Goal: Task Accomplishment & Management: Use online tool/utility

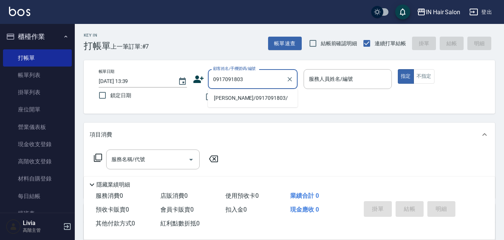
click at [224, 101] on li "[PERSON_NAME]/0917091803/" at bounding box center [253, 98] width 90 height 12
type input "[PERSON_NAME]/0917091803/"
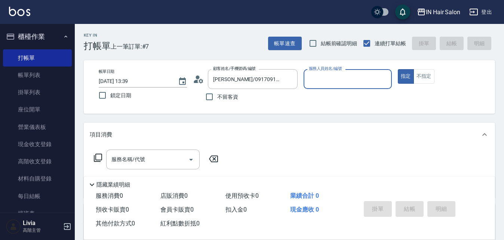
type input "6號設計師[PERSON_NAME]-6"
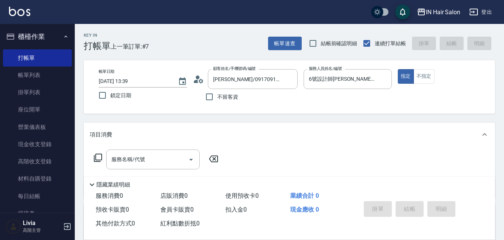
click at [101, 155] on icon at bounding box center [98, 157] width 9 height 9
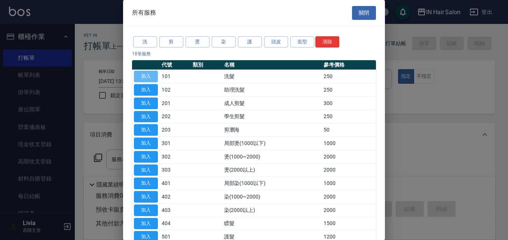
drag, startPoint x: 156, startPoint y: 75, endPoint x: 123, endPoint y: 104, distance: 43.2
click at [155, 75] on button "加入" at bounding box center [146, 77] width 24 height 12
type input "洗髮(101)"
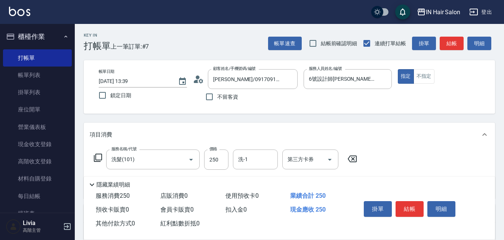
click at [98, 157] on icon at bounding box center [98, 157] width 9 height 9
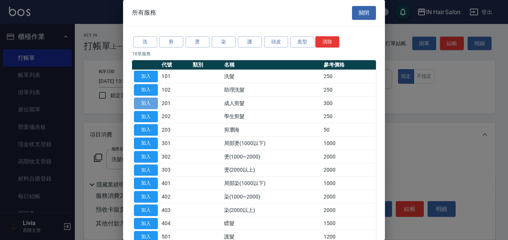
click at [151, 101] on button "加入" at bounding box center [146, 104] width 24 height 12
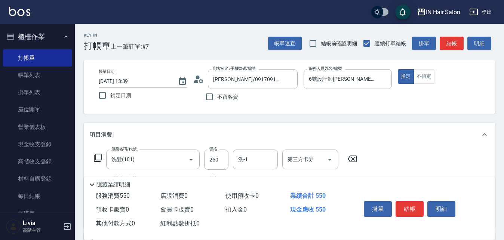
click at [97, 158] on icon at bounding box center [98, 157] width 9 height 9
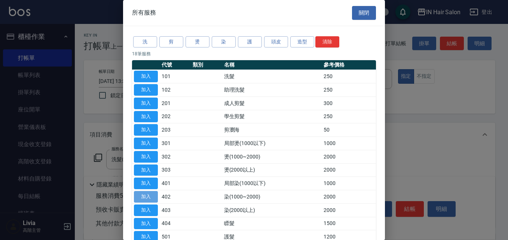
click at [148, 195] on button "加入" at bounding box center [146, 197] width 24 height 12
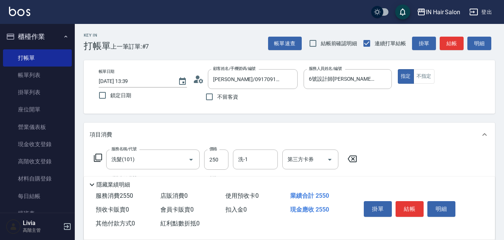
click at [98, 157] on icon at bounding box center [98, 157] width 9 height 9
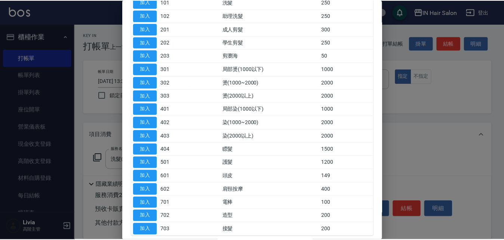
scroll to position [75, 0]
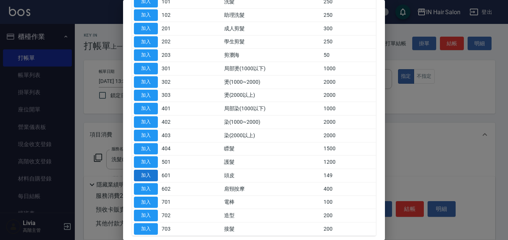
click at [146, 176] on button "加入" at bounding box center [146, 176] width 24 height 12
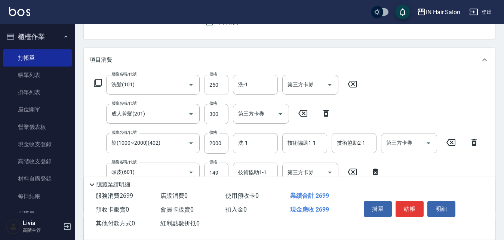
scroll to position [112, 0]
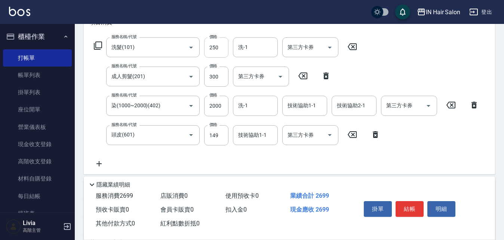
click at [222, 46] on input "250" at bounding box center [216, 47] width 24 height 20
type input "300"
drag, startPoint x: 198, startPoint y: 87, endPoint x: 207, endPoint y: 84, distance: 9.2
click at [198, 87] on div "服務名稱/代號 洗髮(101) 服務名稱/代號 價格 300 價格 洗-1 洗-1 第三方卡券 第三方卡券 服務名稱/代號 成人剪髮(201) 服務名稱/代號…" at bounding box center [287, 102] width 394 height 131
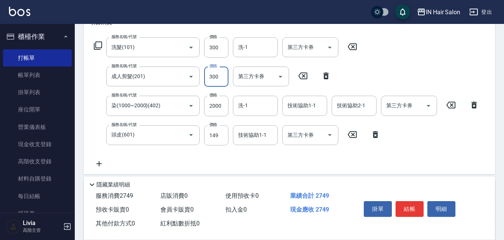
click at [216, 80] on input "300" at bounding box center [216, 77] width 24 height 20
type input "400"
click at [199, 120] on div "服務名稱/代號 洗髮(101) 服務名稱/代號 價格 300 價格 洗-1 洗-1 第三方卡券 第三方卡券 服務名稱/代號 成人剪髮(201) 服務名稱/代號…" at bounding box center [287, 102] width 394 height 131
click at [223, 107] on input "2000" at bounding box center [216, 106] width 24 height 20
type input "1500"
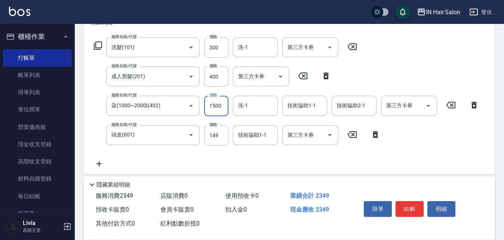
drag, startPoint x: 187, startPoint y: 163, endPoint x: 208, endPoint y: 150, distance: 25.3
click at [187, 163] on div "服務名稱/代號 洗髮(101) 服務名稱/代號 價格 300 價格 洗-1 洗-1 第三方卡券 第三方卡券 服務名稱/代號 成人剪髮(201) 服務名稱/代號…" at bounding box center [287, 102] width 394 height 131
click at [220, 139] on input "149" at bounding box center [216, 135] width 24 height 20
type input "50"
click at [184, 162] on div "服務名稱/代號 洗髮(101) 服務名稱/代號 價格 300 價格 洗-1 洗-1 第三方卡券 第三方卡券 服務名稱/代號 成人剪髮(201) 服務名稱/代號…" at bounding box center [287, 102] width 394 height 131
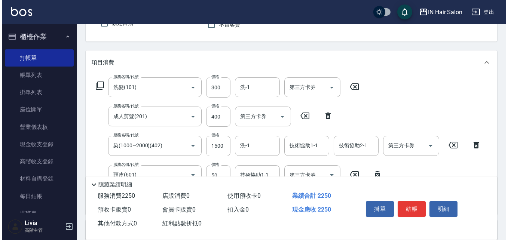
scroll to position [0, 0]
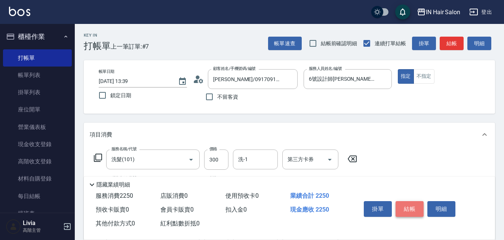
click at [413, 204] on button "結帳" at bounding box center [410, 209] width 28 height 16
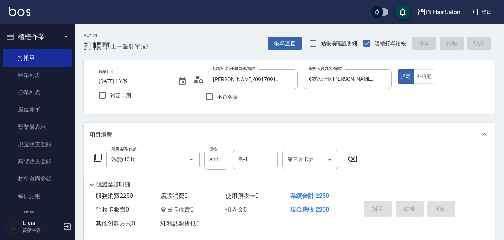
type input "[DATE] 14:39"
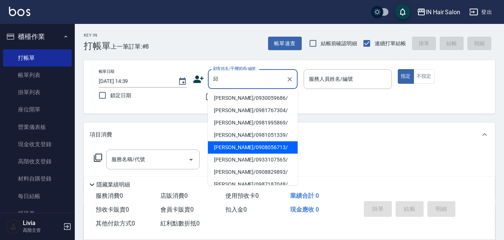
click at [226, 148] on li "[PERSON_NAME]/0908056713/" at bounding box center [253, 147] width 90 height 12
type input "[PERSON_NAME]/0908056713/"
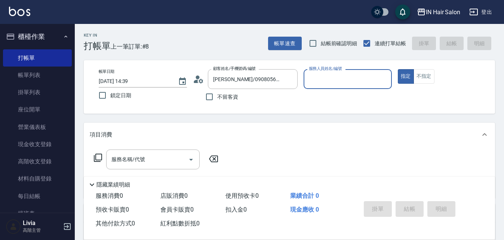
type input "8號店長Livia-8"
click at [97, 157] on icon at bounding box center [98, 157] width 9 height 9
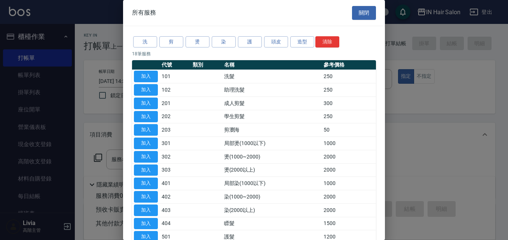
drag, startPoint x: 145, startPoint y: 77, endPoint x: 119, endPoint y: 116, distance: 47.3
click at [144, 79] on button "加入" at bounding box center [146, 77] width 24 height 12
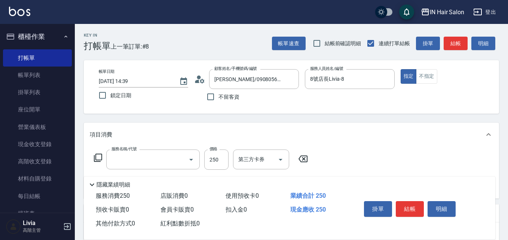
type input "洗髮(101)"
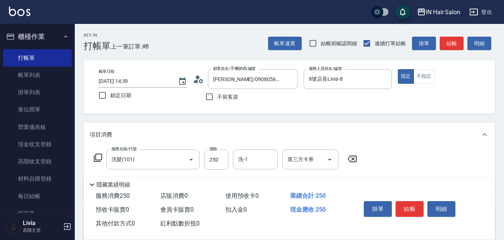
click at [97, 156] on icon at bounding box center [98, 157] width 9 height 9
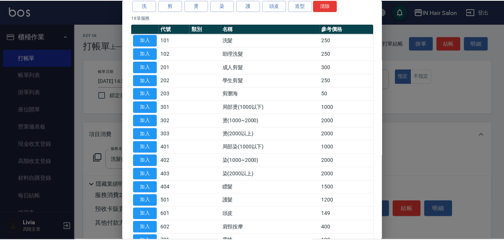
scroll to position [112, 0]
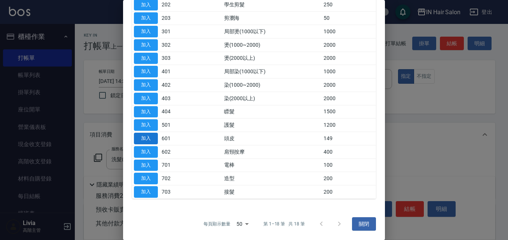
click at [148, 138] on button "加入" at bounding box center [146, 139] width 24 height 12
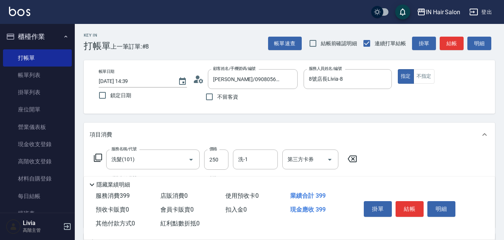
click at [100, 156] on icon at bounding box center [98, 157] width 9 height 9
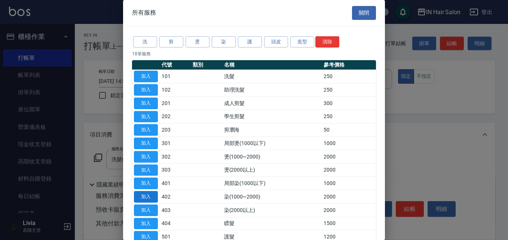
click at [145, 196] on button "加入" at bounding box center [146, 197] width 24 height 12
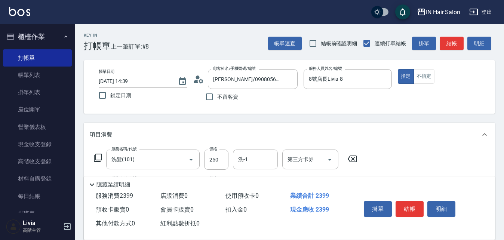
scroll to position [112, 0]
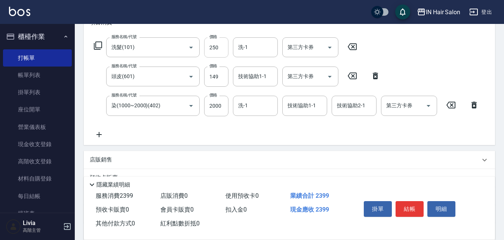
click at [222, 46] on input "250" at bounding box center [216, 47] width 24 height 20
type input "300"
drag, startPoint x: 199, startPoint y: 89, endPoint x: 206, endPoint y: 86, distance: 7.4
click at [199, 89] on div "服務名稱/代號 洗髮(101) 服務名稱/代號 價格 300 價格 洗-1 洗-1 第三方卡券 第三方卡券 服務名稱/代號 頭皮(601) 服務名稱/代號 價…" at bounding box center [287, 87] width 394 height 101
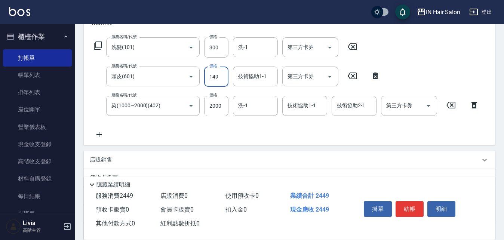
click at [216, 79] on input "149" at bounding box center [216, 77] width 24 height 20
type input "100"
click at [186, 129] on div "服務名稱/代號 洗髮(101) 服務名稱/代號 價格 300 價格 洗-1 洗-1 第三方卡券 第三方卡券 服務名稱/代號 頭皮(601) 服務名稱/代號 價…" at bounding box center [287, 87] width 394 height 101
click at [223, 109] on input "2000" at bounding box center [216, 106] width 24 height 20
type input "1500"
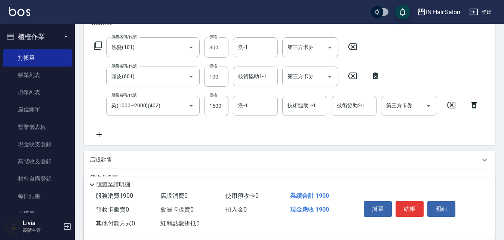
click at [183, 128] on div "服務名稱/代號 洗髮(101) 服務名稱/代號 價格 300 價格 洗-1 洗-1 第三方卡券 第三方卡券 服務名稱/代號 頭皮(601) 服務名稱/代號 價…" at bounding box center [287, 87] width 394 height 101
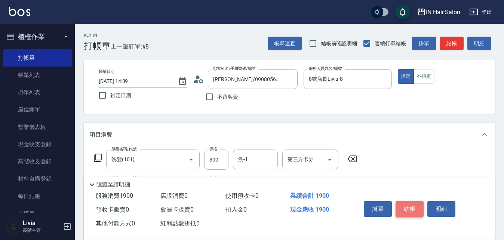
click at [409, 204] on button "結帳" at bounding box center [410, 209] width 28 height 16
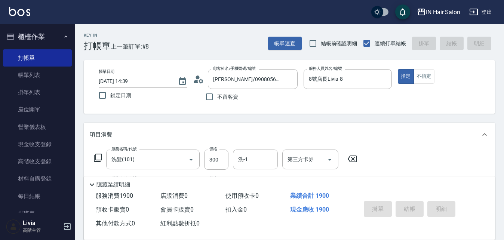
type input "[DATE] 14:40"
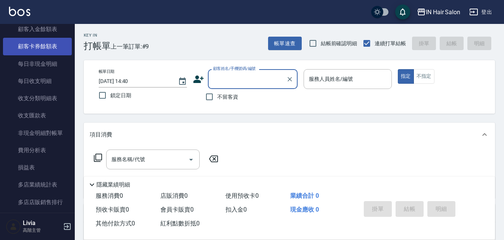
scroll to position [941, 0]
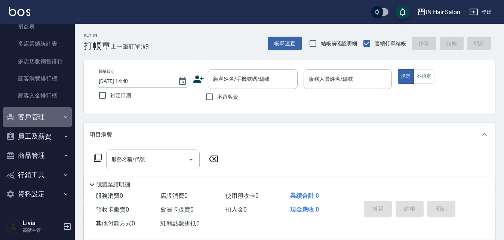
click at [49, 112] on button "客戶管理" at bounding box center [37, 116] width 69 height 19
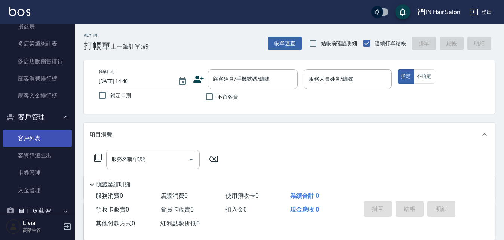
click at [36, 135] on link "客戶列表" at bounding box center [37, 138] width 69 height 17
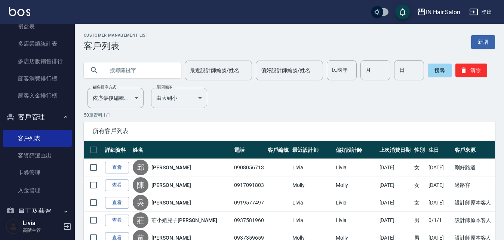
click at [114, 67] on input "text" at bounding box center [140, 70] width 70 height 20
type input "[PERSON_NAME]"
click at [438, 70] on button "搜尋" at bounding box center [440, 70] width 24 height 13
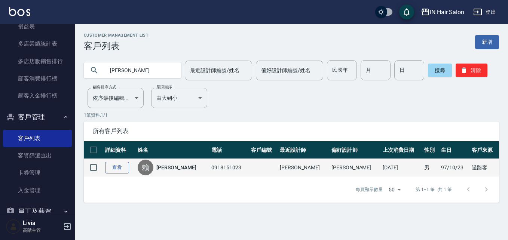
click at [123, 168] on link "查看" at bounding box center [117, 168] width 24 height 12
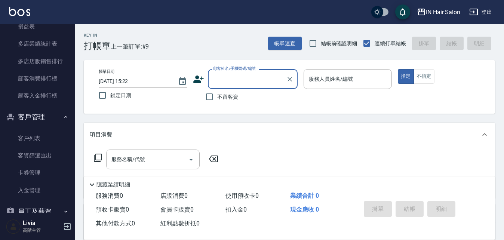
click at [65, 116] on button "客戶管理" at bounding box center [37, 116] width 69 height 19
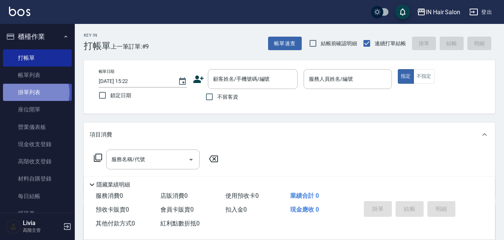
click at [36, 93] on link "掛單列表" at bounding box center [37, 92] width 69 height 17
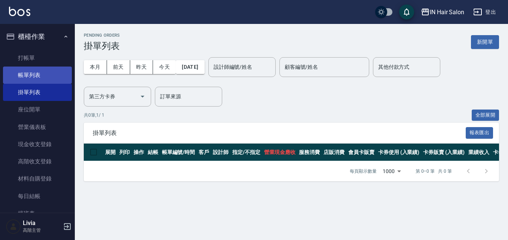
drag, startPoint x: 33, startPoint y: 73, endPoint x: 59, endPoint y: 78, distance: 26.0
click at [34, 73] on link "帳單列表" at bounding box center [37, 75] width 69 height 17
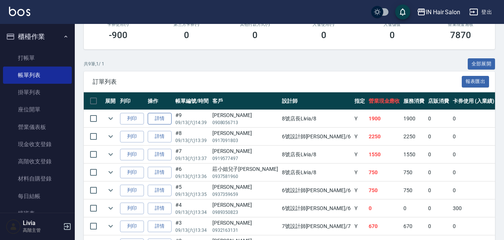
scroll to position [150, 0]
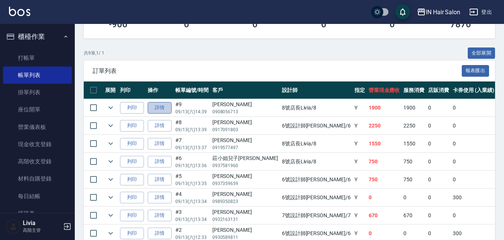
click at [165, 108] on link "詳情" at bounding box center [160, 108] width 24 height 12
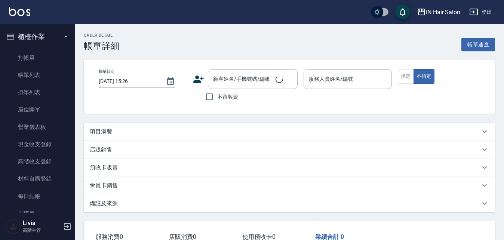
type input "[DATE] 14:39"
type input "8號店長Livia-8"
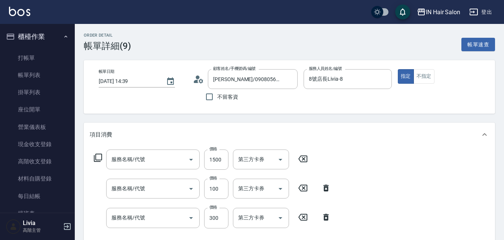
type input "[PERSON_NAME]/0908056713/"
type input "染(1000~2000)(402)"
type input "頭皮(601)"
type input "洗髮(101)"
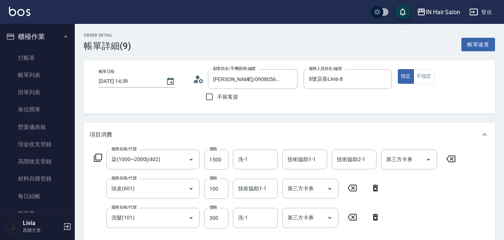
click at [97, 155] on icon at bounding box center [98, 157] width 9 height 9
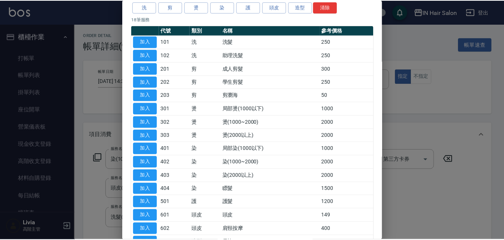
scroll to position [75, 0]
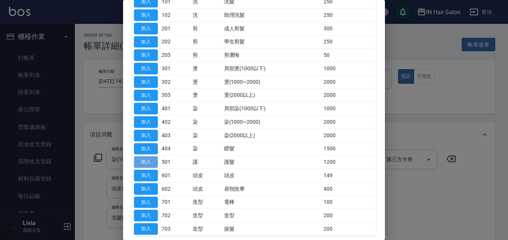
click at [148, 159] on button "加入" at bounding box center [146, 162] width 24 height 12
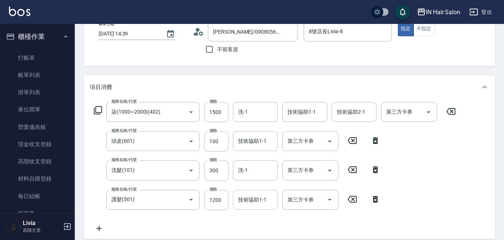
scroll to position [112, 0]
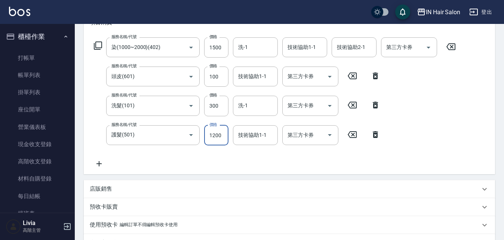
click at [221, 138] on input "1200" at bounding box center [216, 135] width 24 height 20
type input "1600"
click at [195, 152] on div "服務名稱/代號 染(1000~2000)(402) 服務名稱/代號 價格 1500 價格 洗-1 洗-1 技術協助1-1 技術協助1-1 技術協助2-1 技術…" at bounding box center [275, 102] width 371 height 131
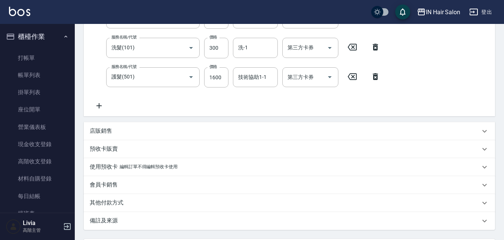
scroll to position [241, 0]
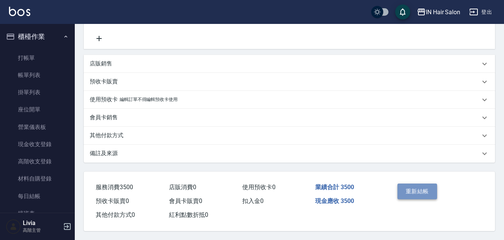
click at [411, 187] on button "重新結帳" at bounding box center [418, 192] width 40 height 16
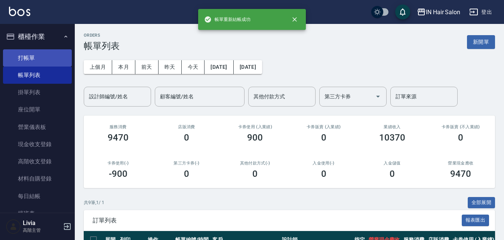
click at [31, 59] on link "打帳單" at bounding box center [37, 57] width 69 height 17
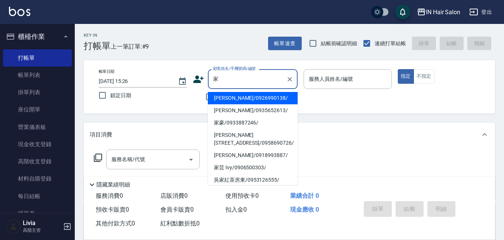
click at [223, 121] on li "家豪/0933887246/" at bounding box center [253, 123] width 90 height 12
type input "家豪/0933887246/"
type input "7號設計師[PERSON_NAME]-7"
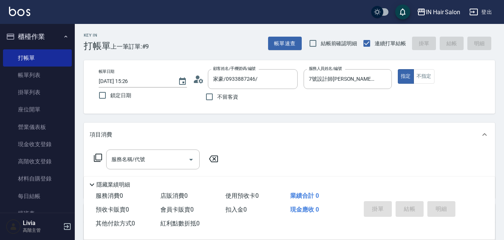
click at [97, 156] on icon at bounding box center [98, 157] width 9 height 9
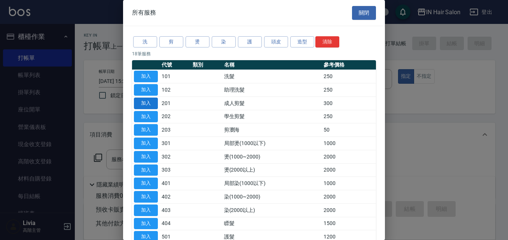
click at [150, 101] on button "加入" at bounding box center [146, 104] width 24 height 12
type input "成人剪髮(201)"
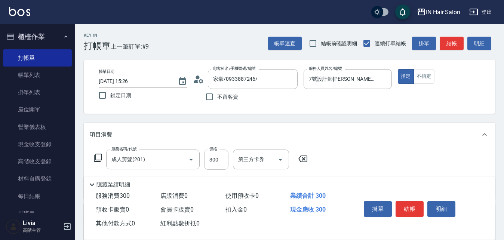
click at [218, 158] on input "300" at bounding box center [216, 160] width 24 height 20
type input "400"
click at [403, 160] on div "服務名稱/代號 成人剪髮(201) 服務名稱/代號 價格 400 價格 第三方卡券 第三方卡券" at bounding box center [289, 173] width 411 height 52
click at [410, 206] on button "結帳" at bounding box center [410, 209] width 28 height 16
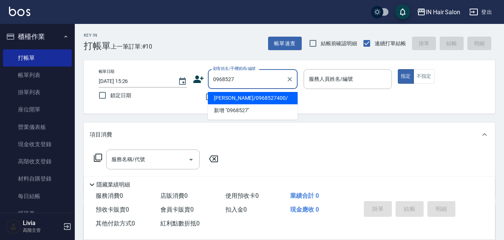
click at [240, 98] on li "[PERSON_NAME]/0968527400/" at bounding box center [253, 98] width 90 height 12
type input "[PERSON_NAME]/0968527400/"
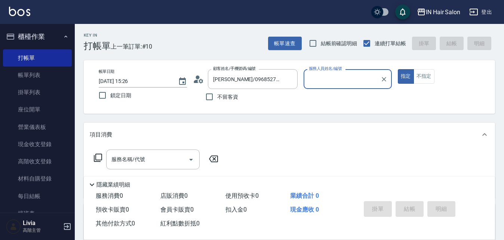
type input "6號設計師[PERSON_NAME]-6"
click at [99, 156] on icon at bounding box center [98, 157] width 9 height 9
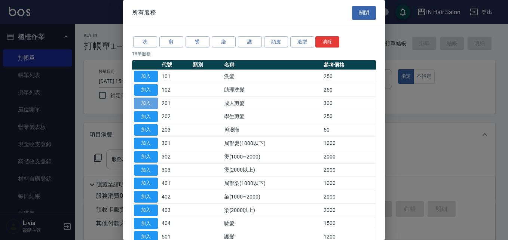
click at [151, 102] on button "加入" at bounding box center [146, 104] width 24 height 12
type input "成人剪髮(201)"
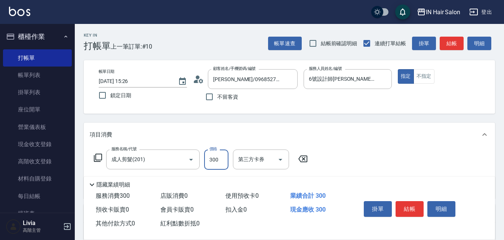
click at [222, 160] on input "300" at bounding box center [216, 160] width 24 height 20
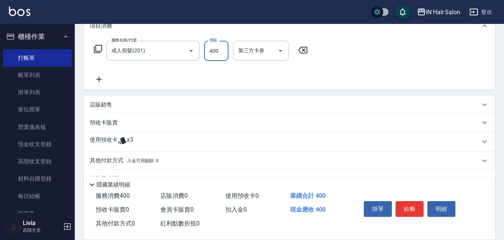
scroll to position [112, 0]
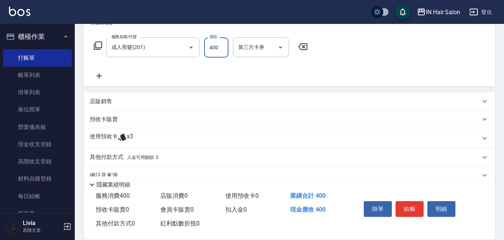
type input "400"
click at [94, 134] on p "使用預收卡" at bounding box center [104, 138] width 28 height 11
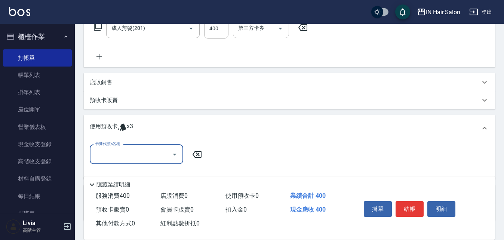
scroll to position [150, 0]
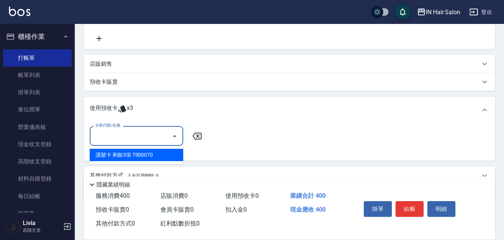
click at [129, 136] on input "卡券代號/名稱" at bounding box center [131, 135] width 76 height 13
click at [121, 155] on div "護髮卡 剩餘3張 T000070" at bounding box center [137, 155] width 94 height 12
type input "護髮卡 T000070"
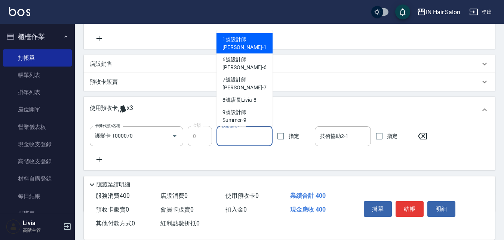
click at [244, 135] on input "技術協助1-1" at bounding box center [244, 136] width 49 height 13
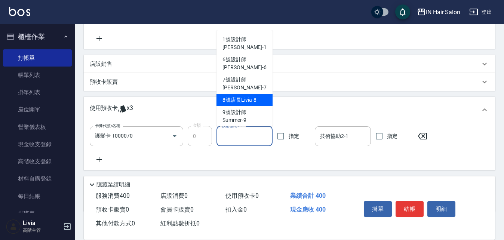
click at [240, 96] on span "8號店長Livia -8" at bounding box center [240, 100] width 34 height 8
type input "8號店長Livia-8"
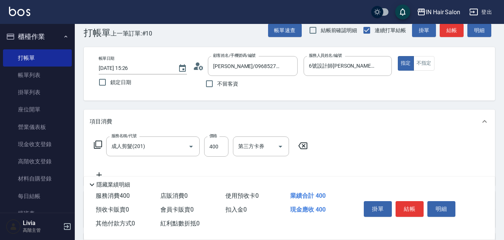
scroll to position [0, 0]
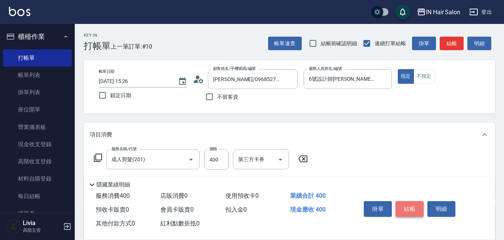
click at [410, 206] on button "結帳" at bounding box center [410, 209] width 28 height 16
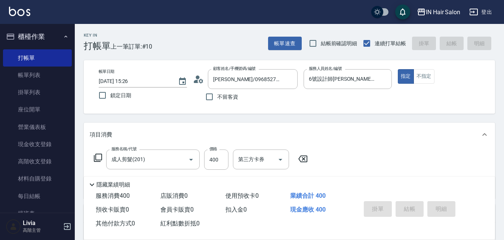
type input "[DATE] 15:27"
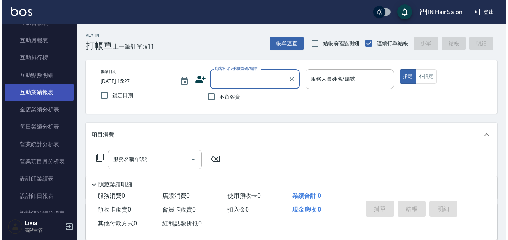
scroll to position [449, 0]
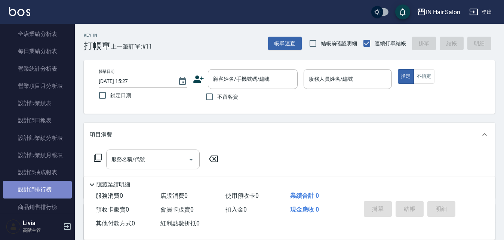
drag, startPoint x: 39, startPoint y: 189, endPoint x: 53, endPoint y: 183, distance: 15.1
click at [39, 189] on link "設計師排行榜" at bounding box center [37, 189] width 69 height 17
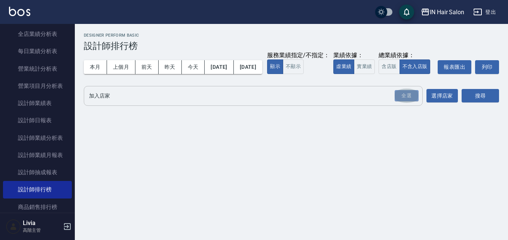
drag, startPoint x: 411, startPoint y: 114, endPoint x: 300, endPoint y: 101, distance: 112.1
click at [410, 102] on div "全選" at bounding box center [407, 96] width 24 height 12
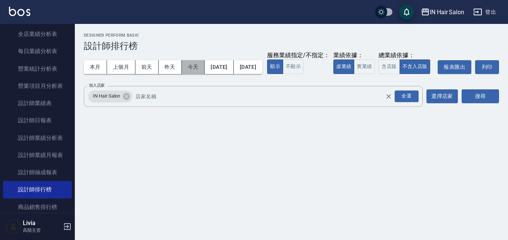
click at [194, 69] on button "今天" at bounding box center [193, 67] width 23 height 14
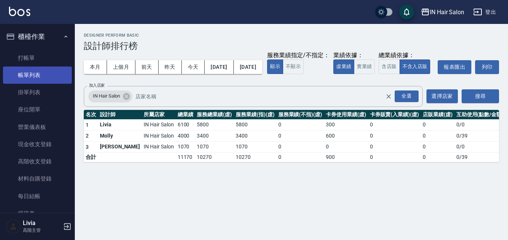
click at [29, 76] on link "帳單列表" at bounding box center [37, 75] width 69 height 17
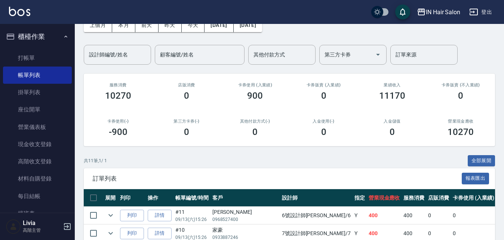
scroll to position [150, 0]
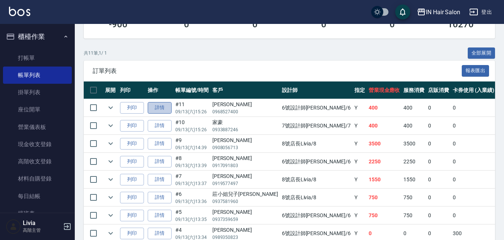
click at [161, 106] on link "詳情" at bounding box center [160, 108] width 24 height 12
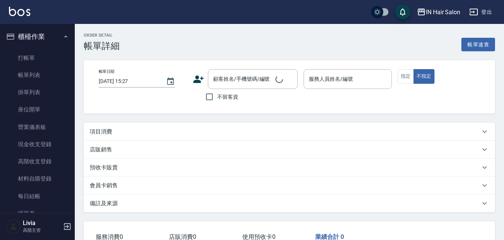
type input "[DATE] 15:26"
type input "6號設計師[PERSON_NAME]-6"
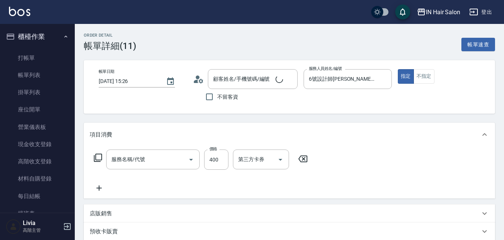
type input "成人剪髮(201)"
type input "[PERSON_NAME]/0968527400/"
type input "護髮卡(1/1) T000070"
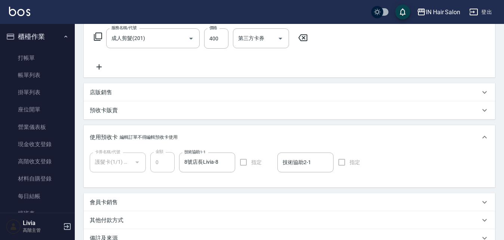
scroll to position [150, 0]
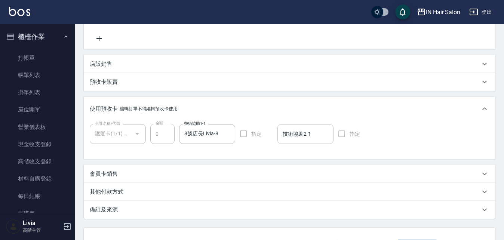
click at [295, 132] on input "技術協助2-1" at bounding box center [305, 134] width 49 height 13
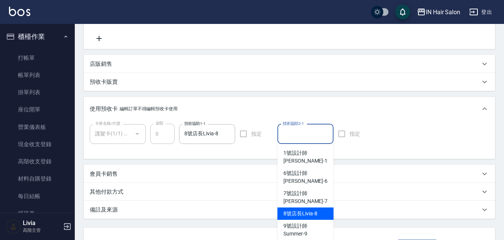
click at [290, 210] on span "8號店長Livia -8" at bounding box center [301, 214] width 34 height 8
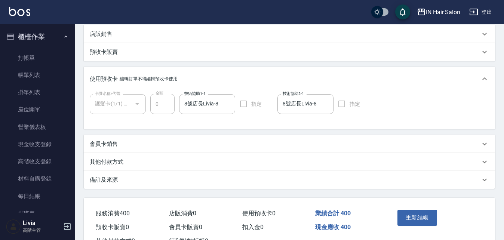
scroll to position [209, 0]
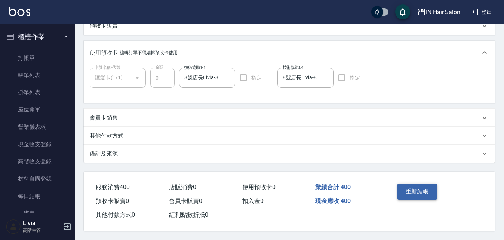
click at [416, 190] on button "重新結帳" at bounding box center [418, 192] width 40 height 16
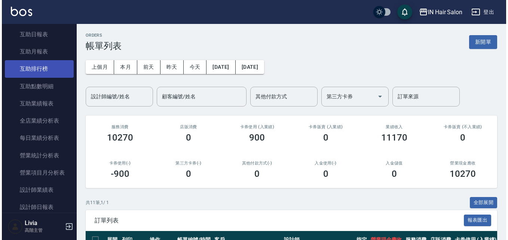
scroll to position [449, 0]
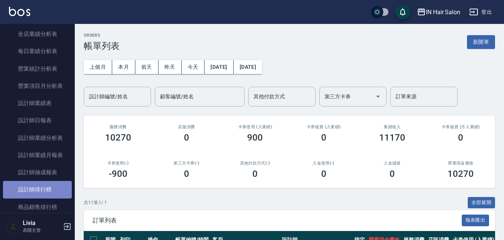
click at [52, 184] on link "設計師排行榜" at bounding box center [37, 189] width 69 height 17
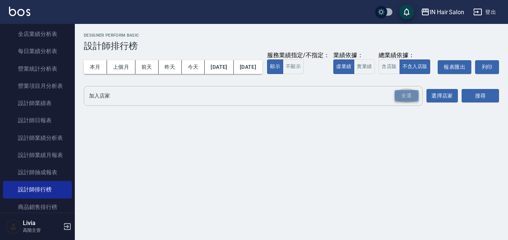
click at [404, 102] on div "全選" at bounding box center [407, 96] width 24 height 12
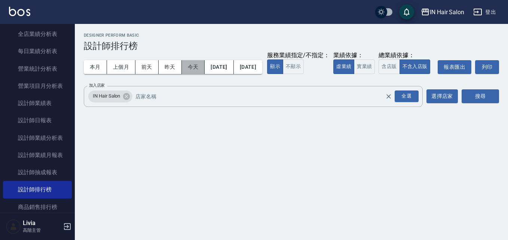
click at [196, 65] on button "今天" at bounding box center [193, 67] width 23 height 14
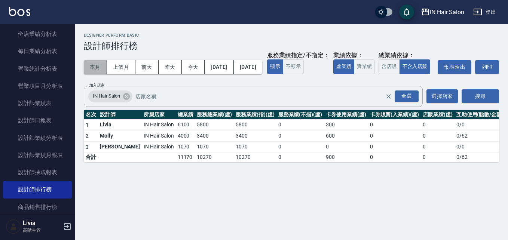
click at [91, 66] on button "本月" at bounding box center [95, 67] width 23 height 14
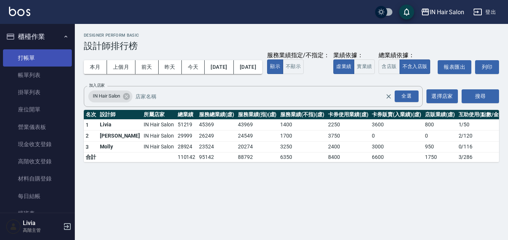
click at [31, 57] on link "打帳單" at bounding box center [37, 57] width 69 height 17
